Goal: Check status: Check status

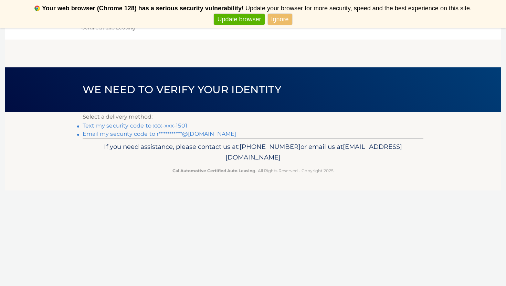
click at [170, 126] on link "Text my security code to xxx-xxx-1501" at bounding box center [135, 125] width 105 height 7
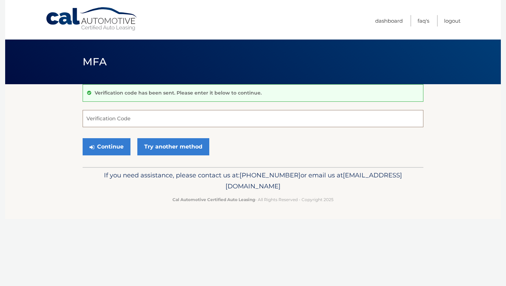
click at [170, 126] on input "Verification Code" at bounding box center [253, 118] width 341 height 17
type input "530276"
click at [116, 148] on button "Continue" at bounding box center [107, 146] width 48 height 17
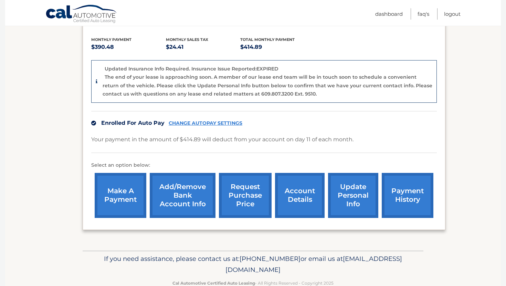
scroll to position [144, 0]
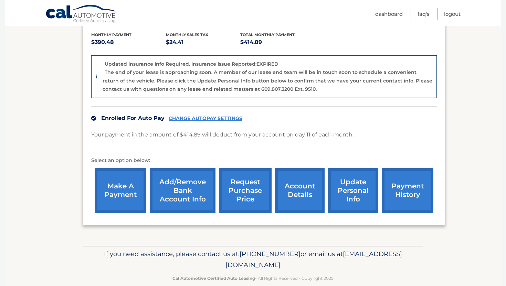
click at [245, 192] on link "request purchase price" at bounding box center [245, 190] width 53 height 45
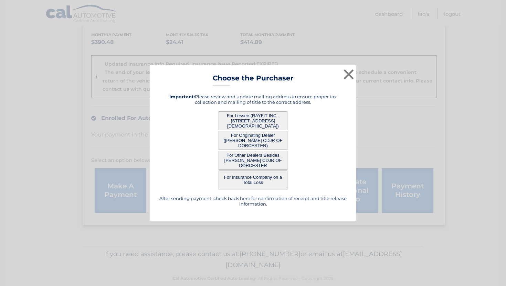
click at [247, 119] on button "For Lessee (RAYFIT INC - 4 CHURCH ST, , BELMONT, MA 02478)" at bounding box center [252, 120] width 69 height 19
click at [261, 121] on button "For Lessee (RAYFIT INC - 4 CHURCH ST, , BELMONT, MA 02478)" at bounding box center [252, 120] width 69 height 19
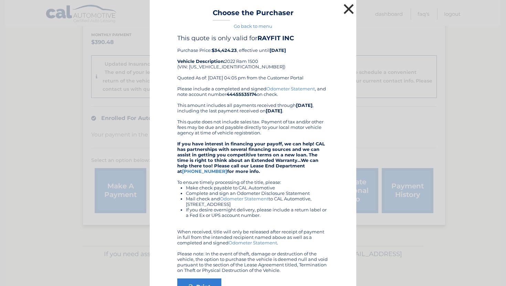
click at [347, 7] on button "×" at bounding box center [349, 9] width 14 height 14
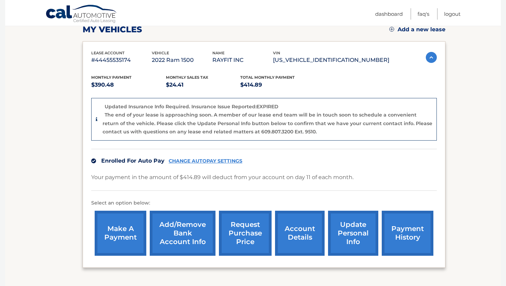
scroll to position [103, 0]
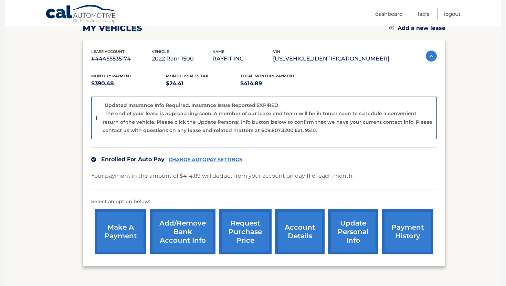
click at [299, 228] on link "account details" at bounding box center [300, 232] width 50 height 45
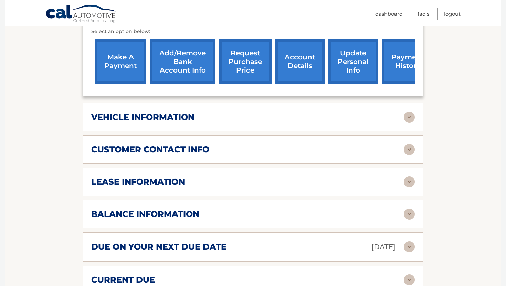
scroll to position [231, 0]
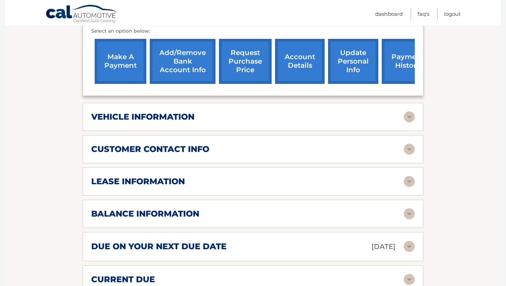
click at [408, 181] on img at bounding box center [409, 181] width 11 height 11
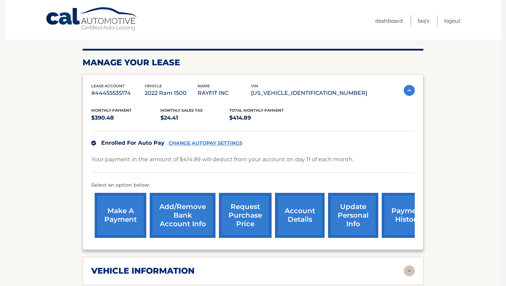
scroll to position [0, 0]
